Goal: Task Accomplishment & Management: Use online tool/utility

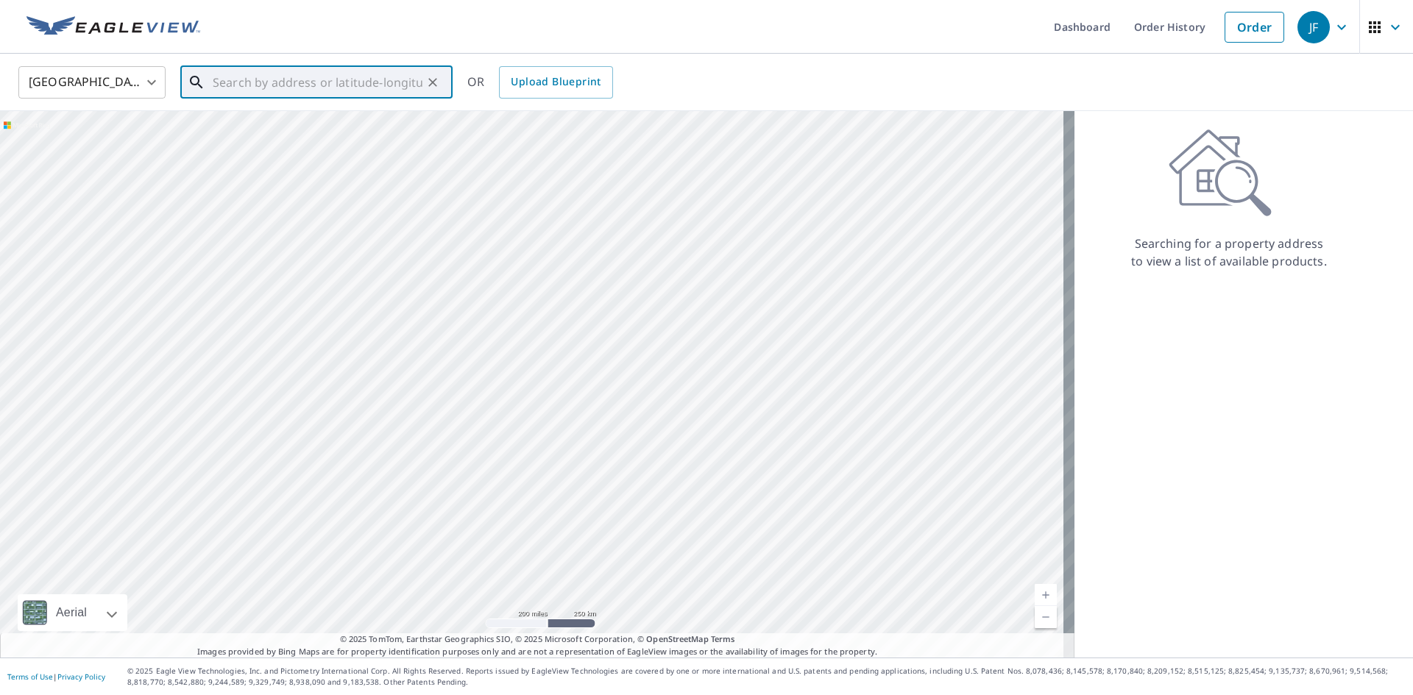
paste input "[STREET_ADDRESS]"
click at [299, 132] on span "1 Northlea Dr" at bounding box center [325, 125] width 231 height 18
type input "[STREET_ADDRESS][PERSON_NAME]"
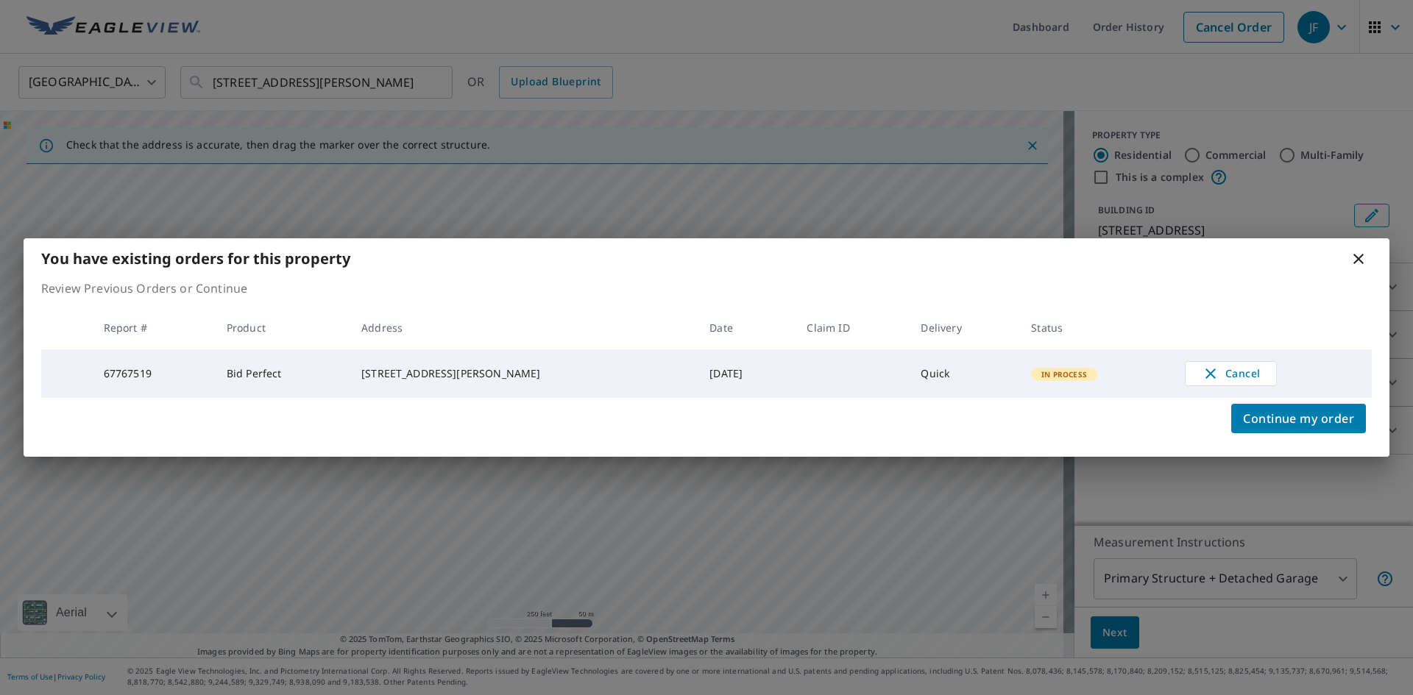
click at [1363, 259] on icon at bounding box center [1358, 259] width 18 height 18
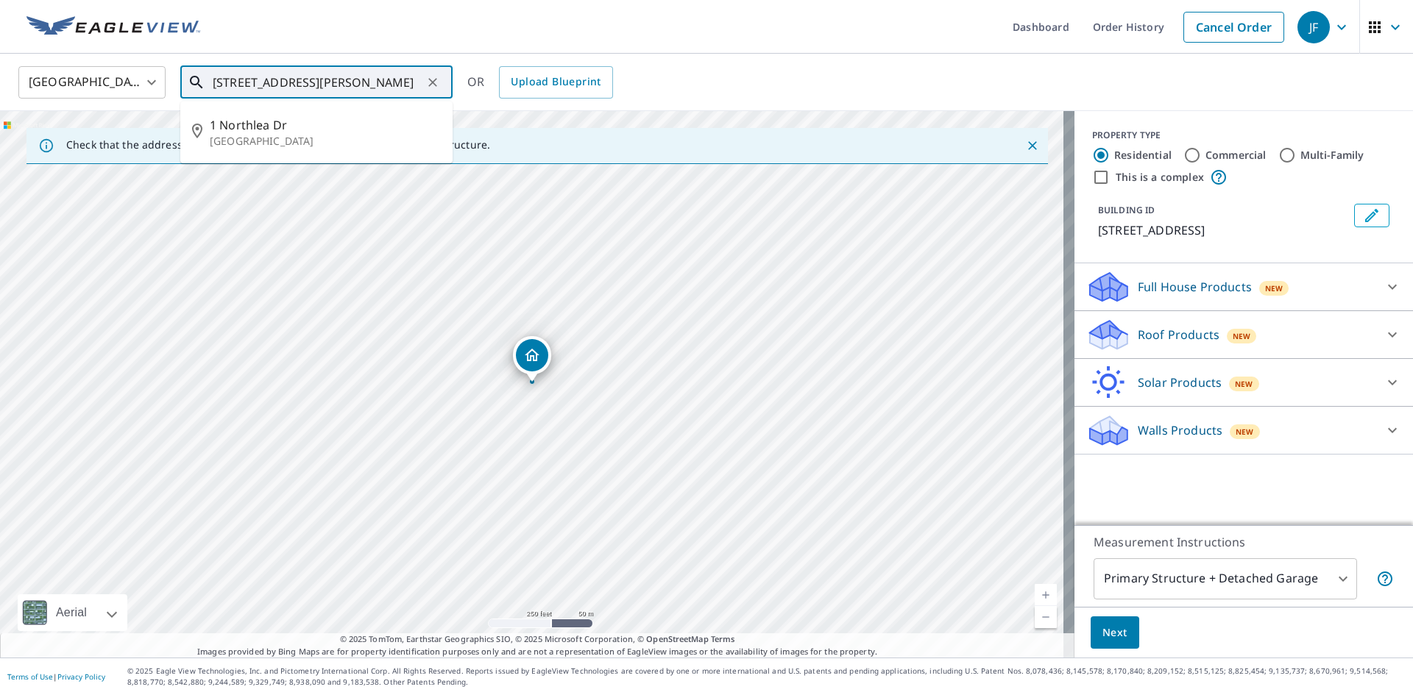
drag, startPoint x: 402, startPoint y: 84, endPoint x: 186, endPoint y: 84, distance: 215.6
click at [186, 84] on div "[STREET_ADDRESS][PERSON_NAME] ​" at bounding box center [316, 82] width 272 height 32
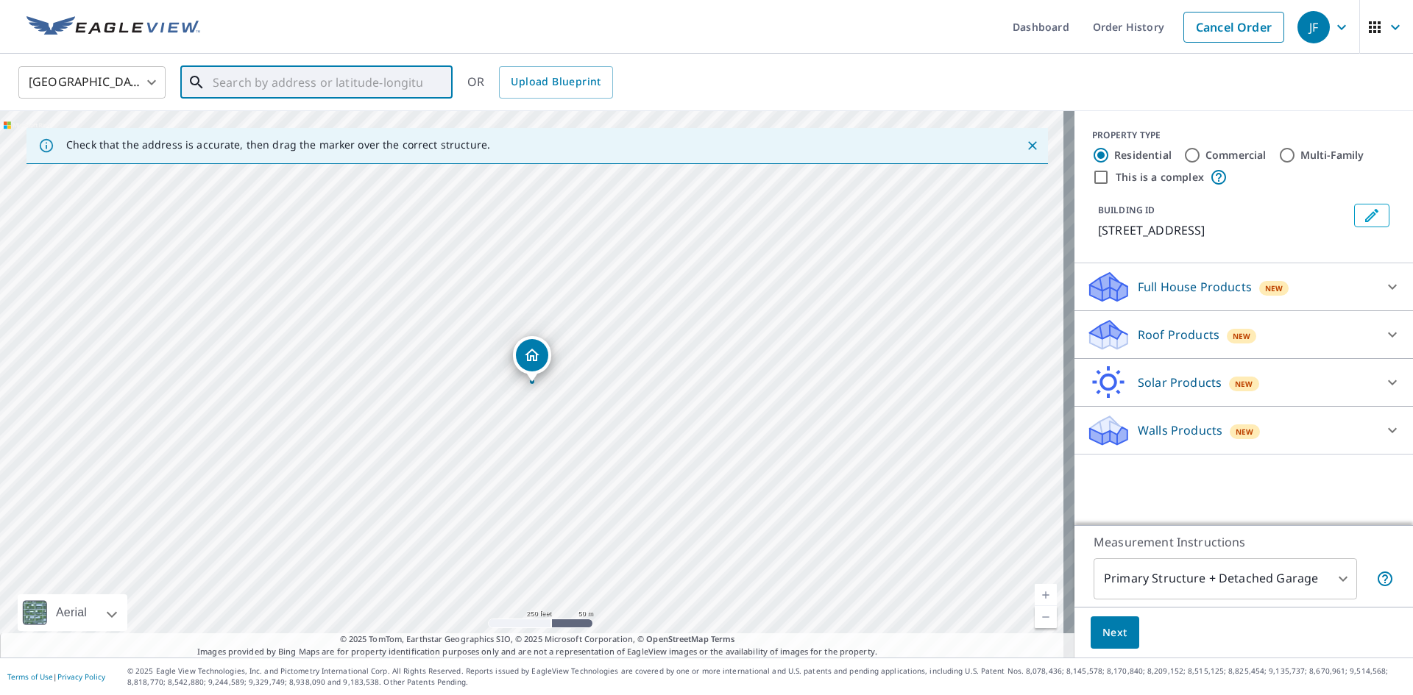
click at [245, 85] on input "text" at bounding box center [318, 82] width 210 height 41
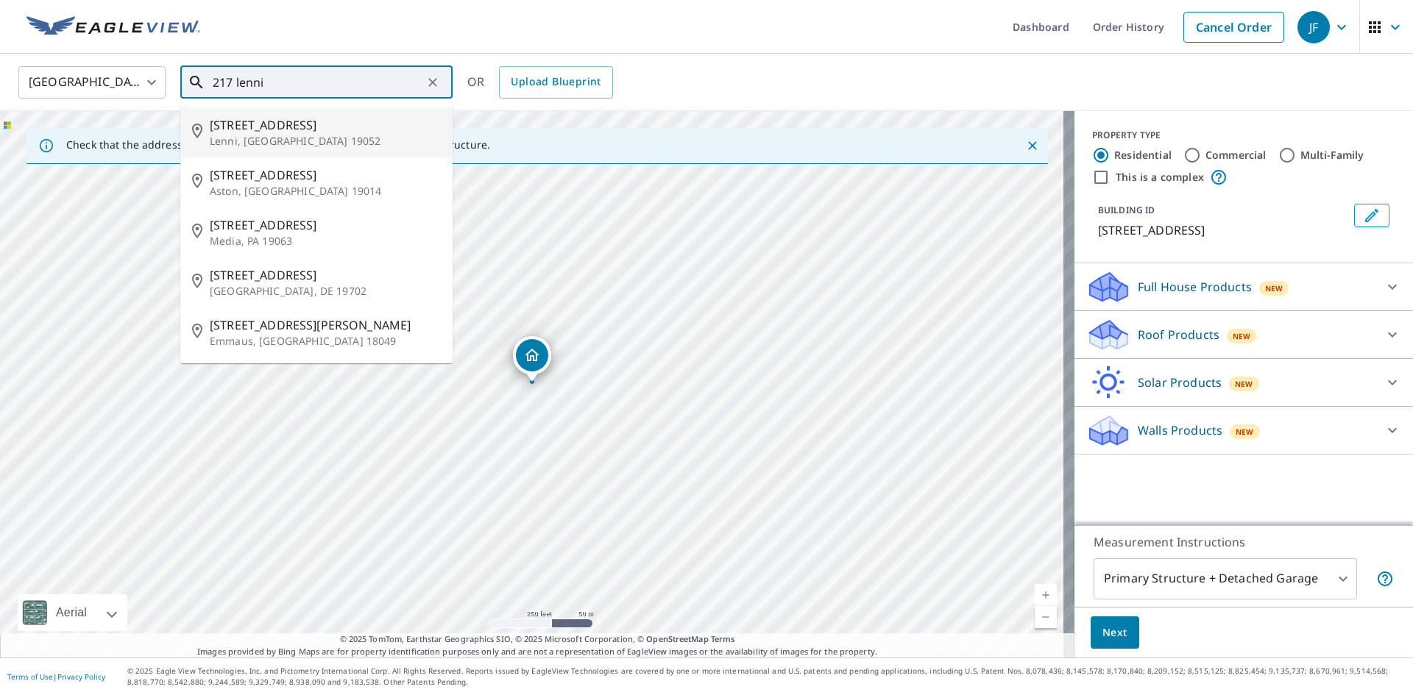
click at [303, 141] on p "Lenni, [GEOGRAPHIC_DATA] 19052" at bounding box center [325, 141] width 231 height 15
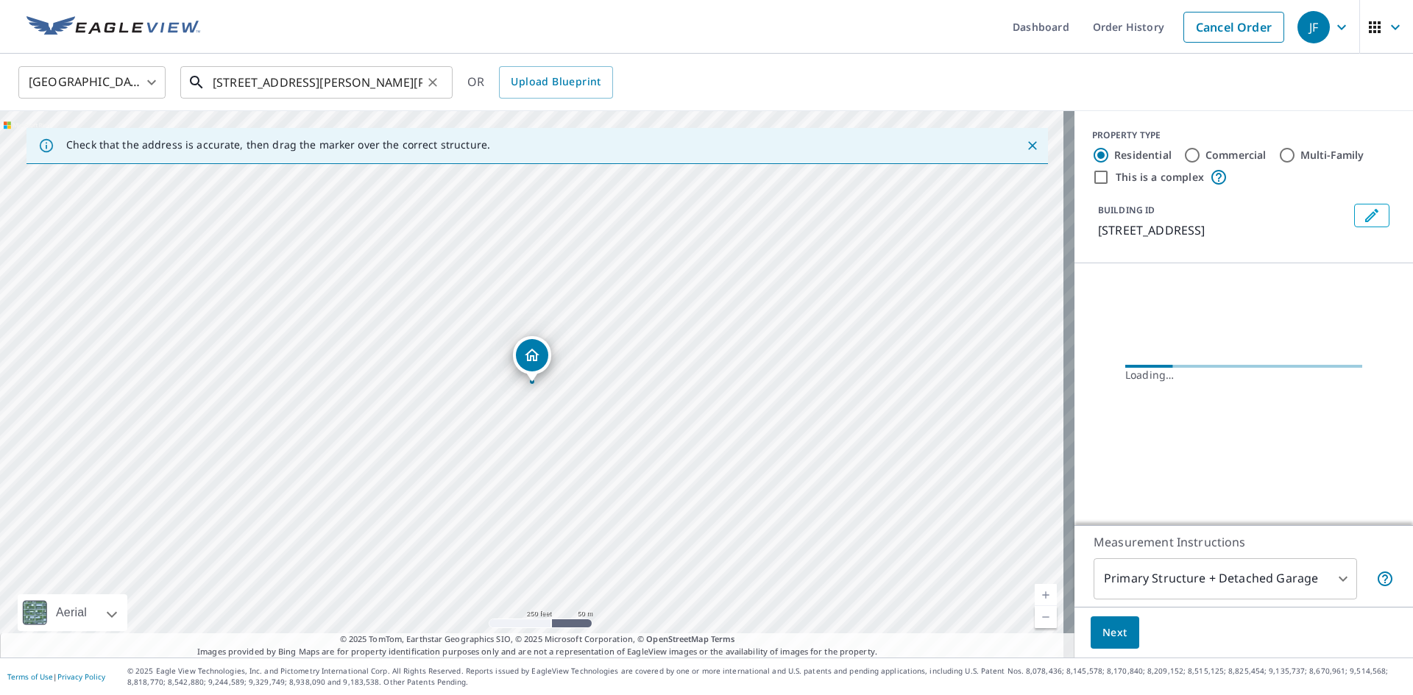
click at [235, 87] on input "[STREET_ADDRESS][PERSON_NAME][PERSON_NAME]" at bounding box center [318, 82] width 210 height 41
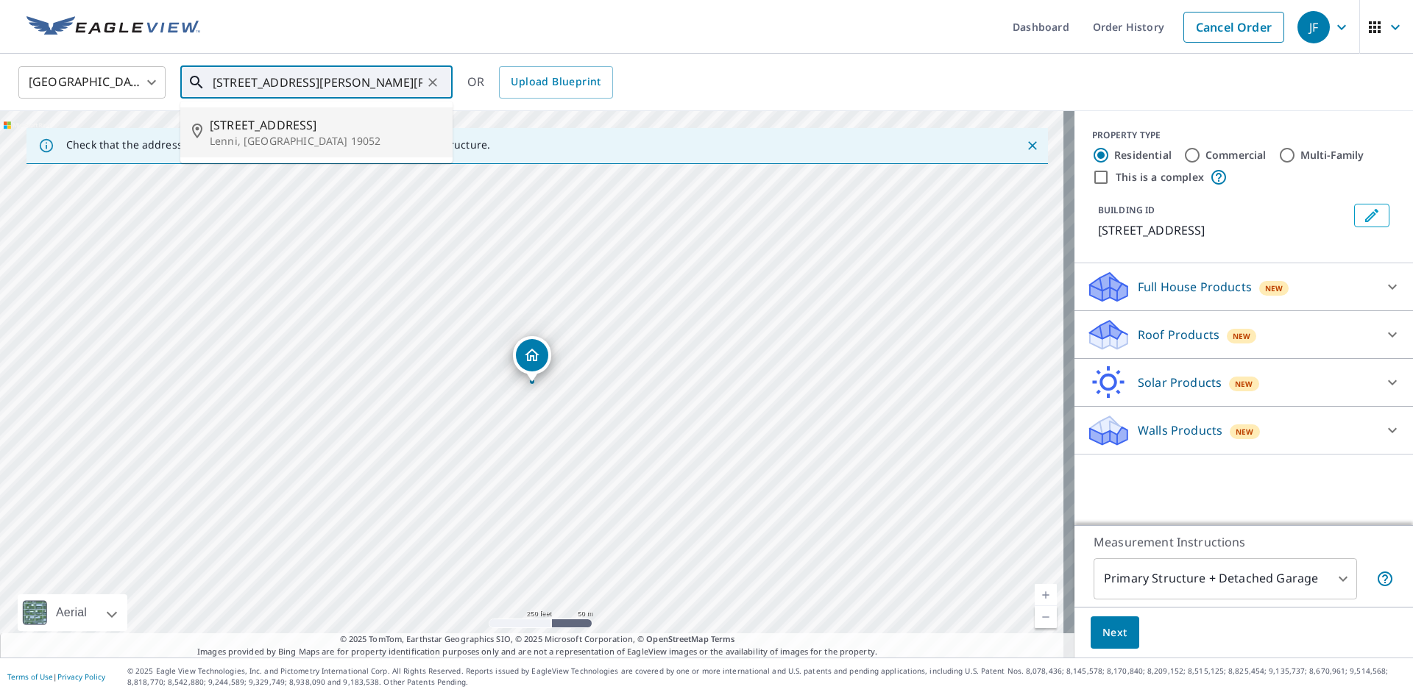
click at [402, 80] on input "[STREET_ADDRESS][PERSON_NAME][PERSON_NAME]" at bounding box center [318, 82] width 210 height 41
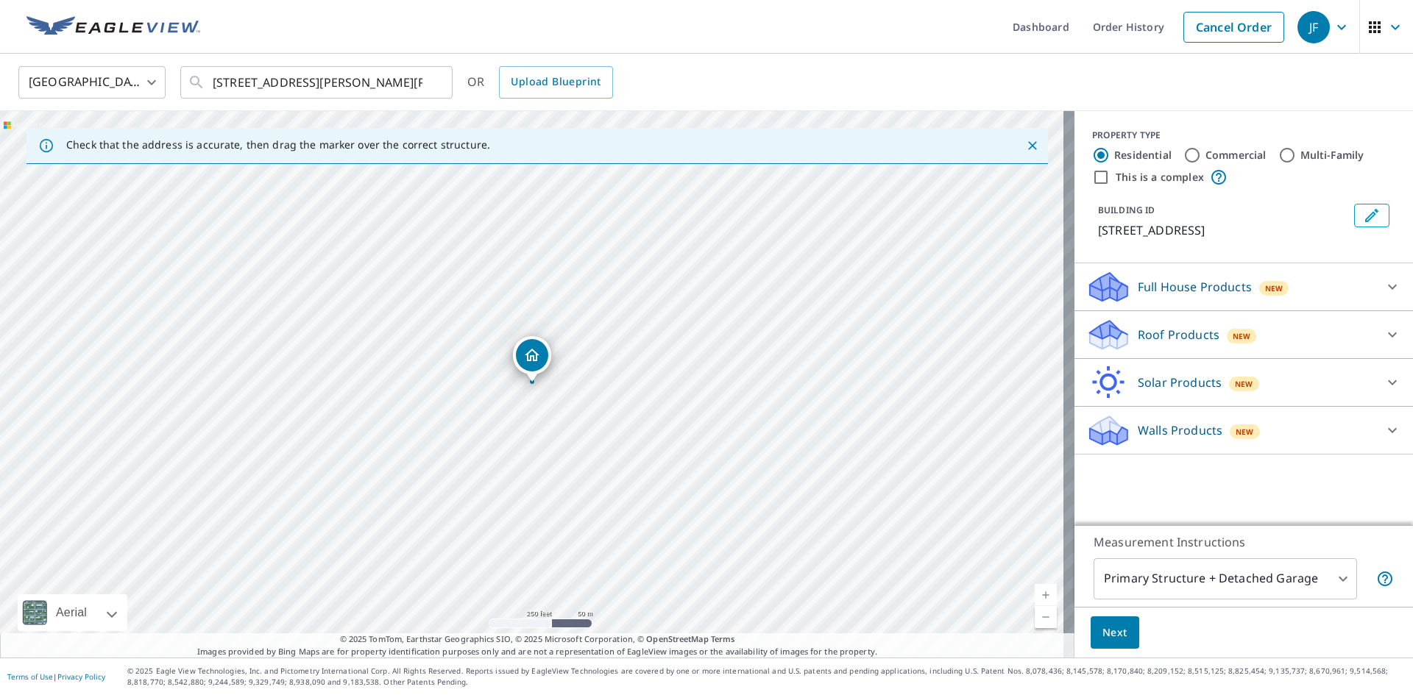
click at [1240, 486] on div "PROPERTY TYPE Residential Commercial Multi-Family This is a complex BUILDING ID…" at bounding box center [1243, 318] width 338 height 414
click at [686, 81] on div "[GEOGRAPHIC_DATA] [GEOGRAPHIC_DATA] ​ [STREET_ADDRESS] ​ OR Upload Blueprint" at bounding box center [701, 82] width 1388 height 35
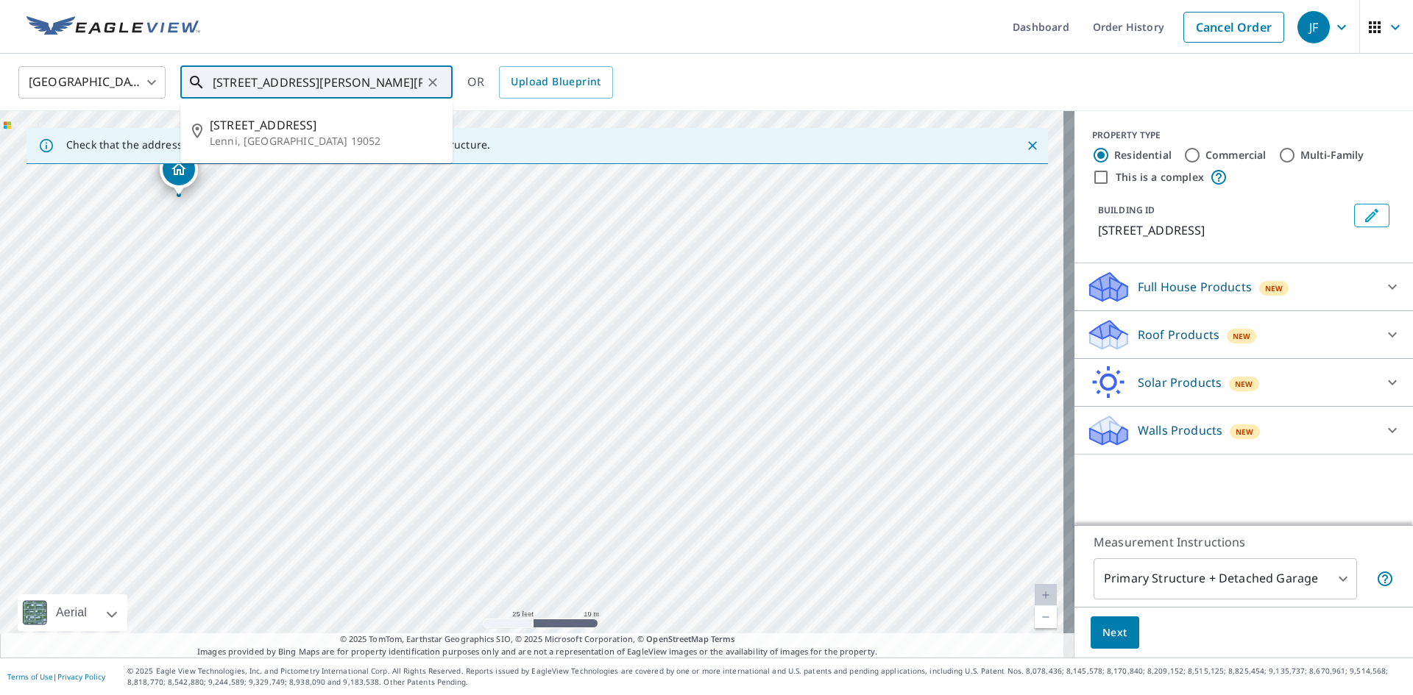
click at [233, 84] on input "[STREET_ADDRESS][PERSON_NAME][PERSON_NAME]" at bounding box center [318, 82] width 210 height 41
click at [734, 71] on div "United States [GEOGRAPHIC_DATA] ​ [STREET_ADDRESS] ​ [STREET_ADDRESS] OR Upload…" at bounding box center [701, 82] width 1388 height 35
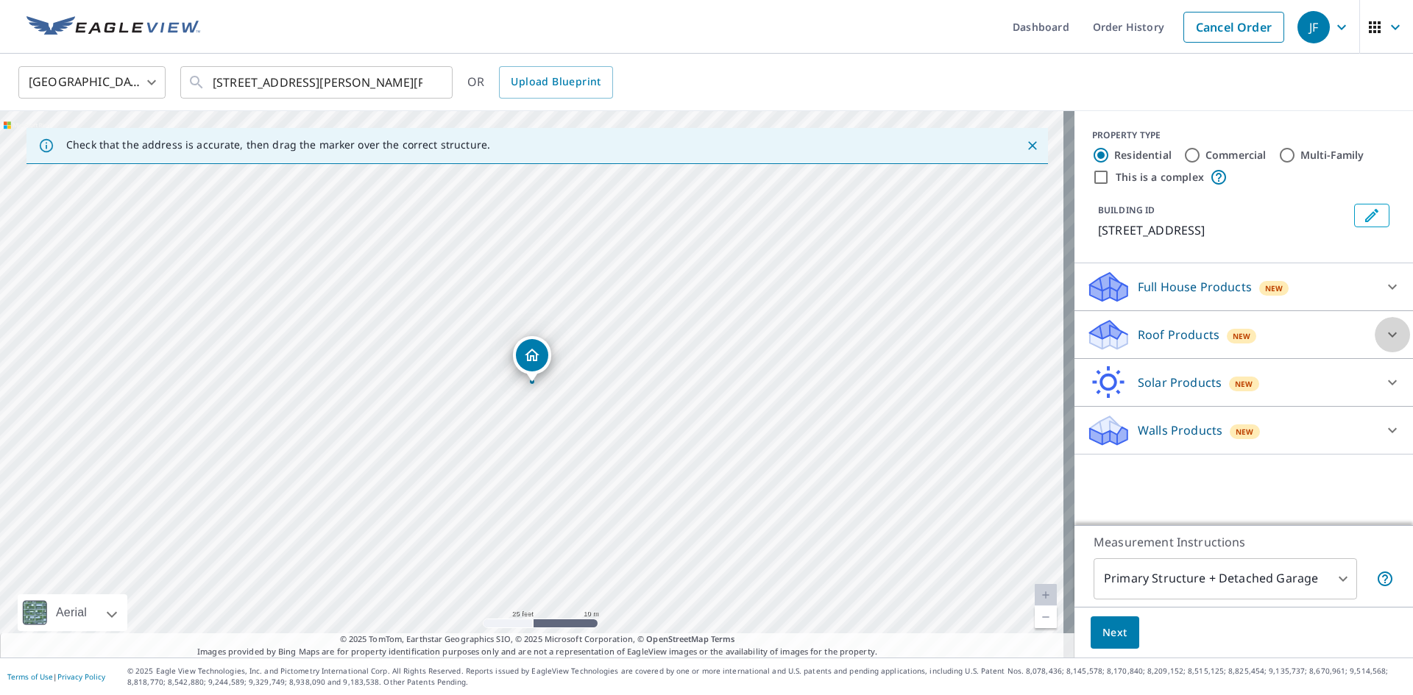
click at [1388, 333] on icon at bounding box center [1392, 335] width 9 height 5
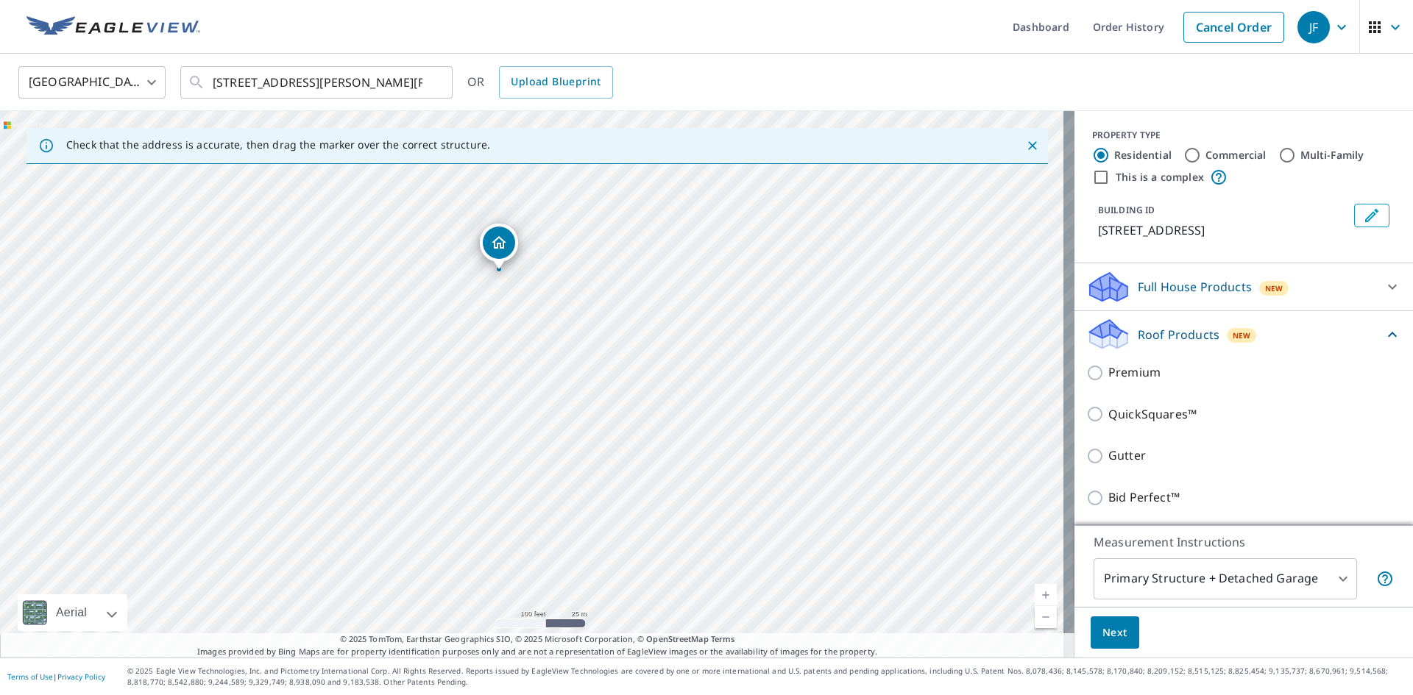
drag, startPoint x: 594, startPoint y: 455, endPoint x: 544, endPoint y: 346, distance: 119.5
click at [544, 346] on div "[STREET_ADDRESS]" at bounding box center [537, 384] width 1074 height 547
click at [500, 252] on icon "Dropped pin, building 1, Residential property, 339 Lenni Rd Media, PA 19063" at bounding box center [505, 256] width 18 height 18
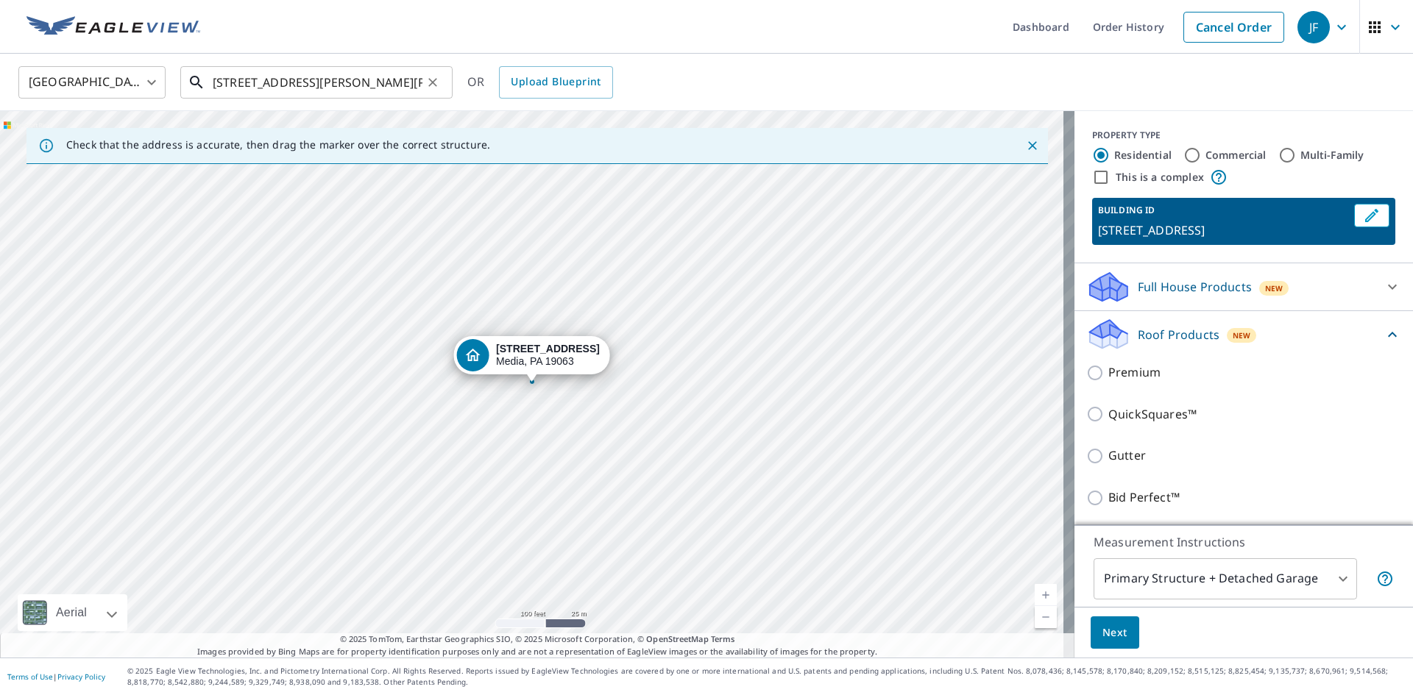
click at [389, 82] on input "[STREET_ADDRESS][PERSON_NAME][PERSON_NAME]" at bounding box center [318, 82] width 210 height 41
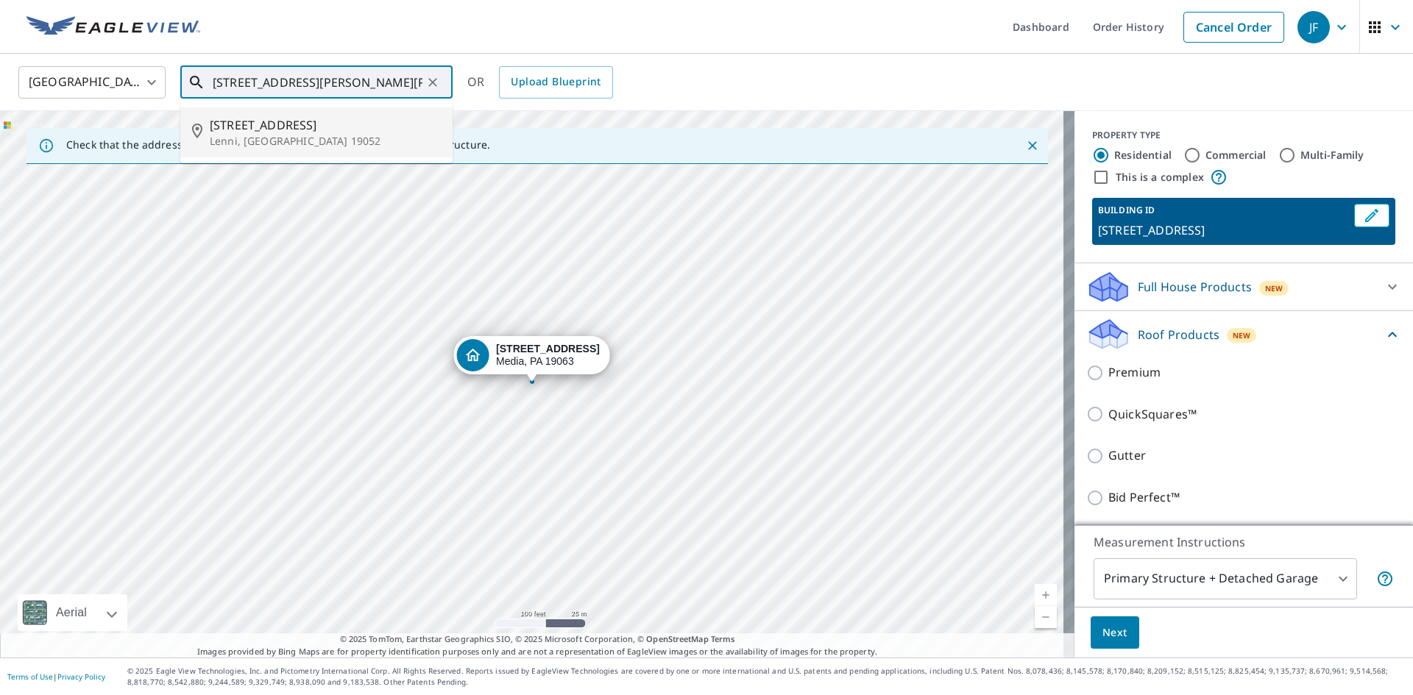
click at [310, 79] on input "[STREET_ADDRESS][PERSON_NAME][PERSON_NAME]" at bounding box center [318, 82] width 210 height 41
click at [338, 80] on input "[STREET_ADDRESS][PERSON_NAME][PERSON_NAME]" at bounding box center [318, 82] width 210 height 41
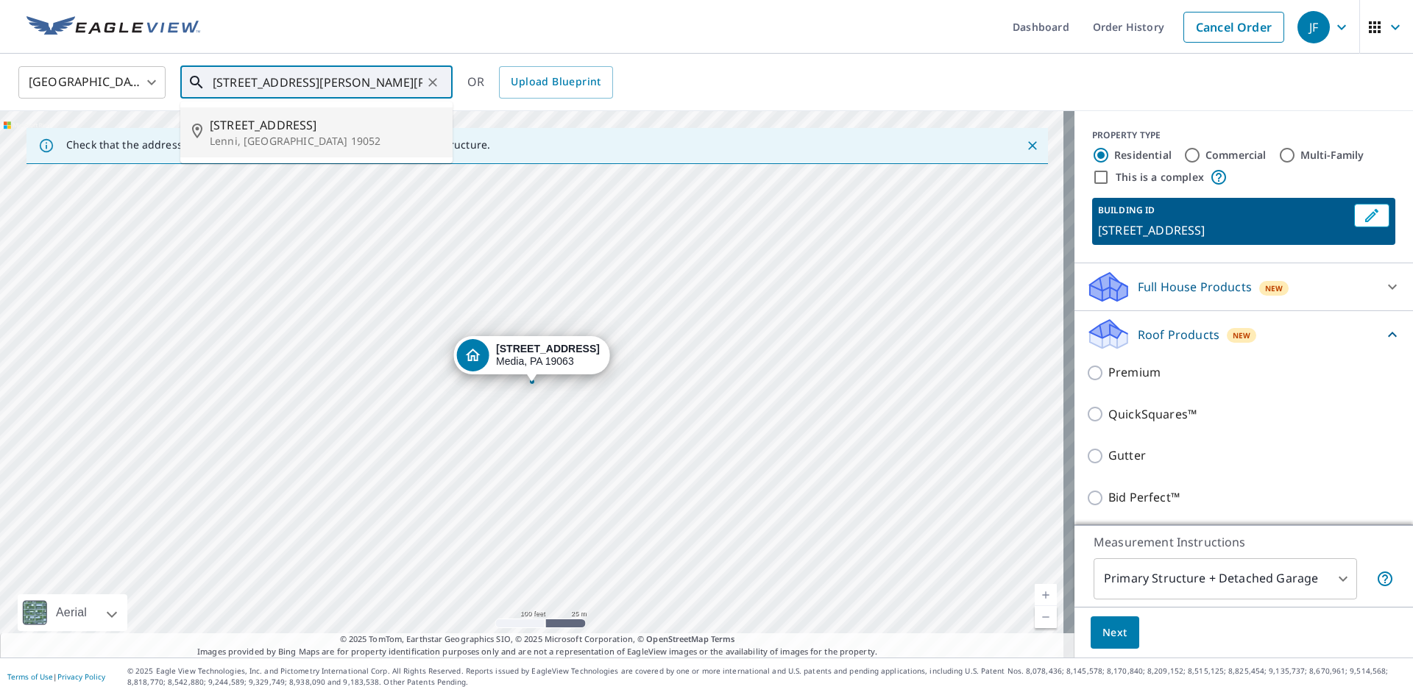
click at [338, 80] on input "[STREET_ADDRESS][PERSON_NAME][PERSON_NAME]" at bounding box center [318, 82] width 210 height 41
type input "[STREET_ADDRESS][PERSON_NAME][PERSON_NAME]"
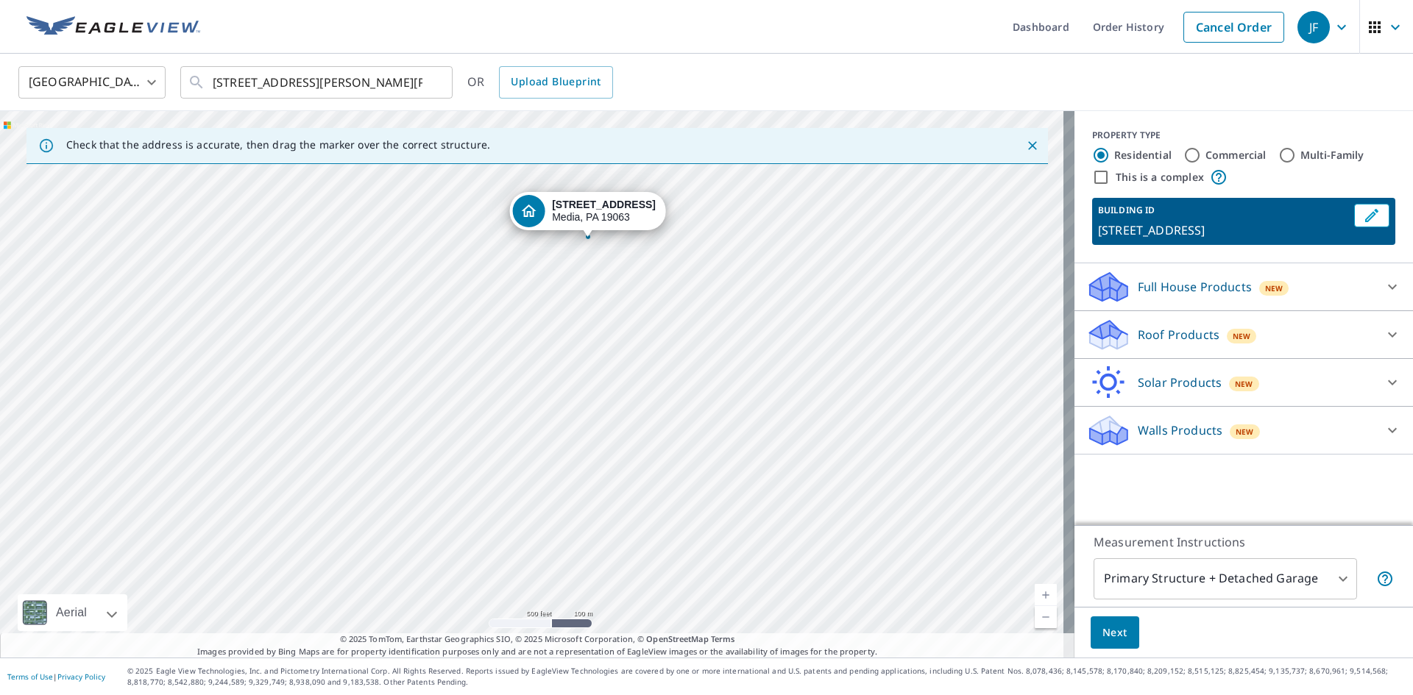
drag, startPoint x: 400, startPoint y: 596, endPoint x: 414, endPoint y: 422, distance: 174.2
click at [414, 422] on div "[STREET_ADDRESS]" at bounding box center [537, 384] width 1074 height 547
